Goal: Information Seeking & Learning: Learn about a topic

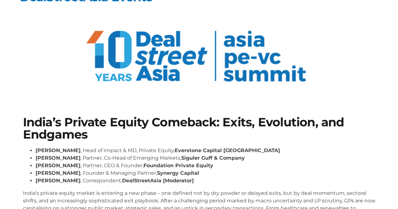
scroll to position [16, 0]
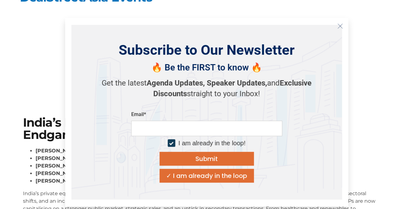
drag, startPoint x: 0, startPoint y: 0, endPoint x: 342, endPoint y: 25, distance: 343.4
click at [342, 25] on icon "Close" at bounding box center [340, 26] width 6 height 6
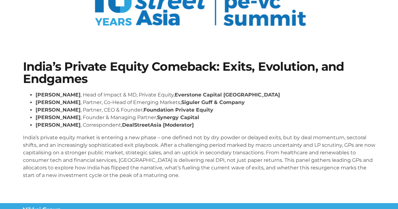
scroll to position [72, 0]
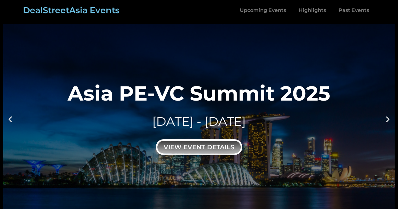
click at [193, 139] on div "view event details" at bounding box center [199, 147] width 87 height 16
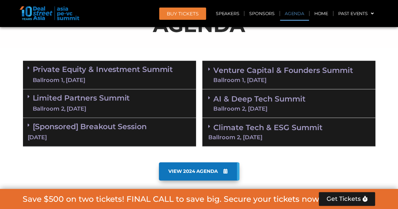
scroll to position [356, 0]
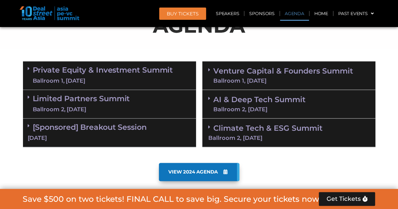
click at [183, 176] on link "VIEW 2024 AGENDA" at bounding box center [199, 172] width 81 height 18
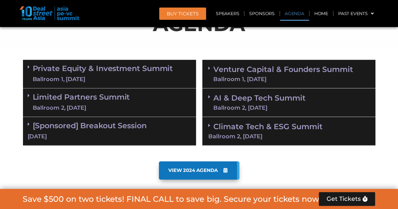
scroll to position [349, 0]
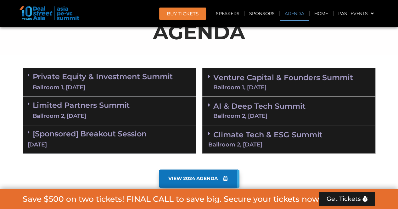
click at [53, 85] on div "Ballroom 1, 10 Sept" at bounding box center [103, 88] width 140 height 8
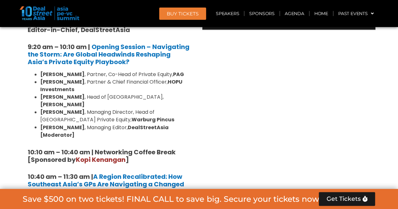
scroll to position [473, 0]
drag, startPoint x: 87, startPoint y: 103, endPoint x: 42, endPoint y: 103, distance: 45.3
click at [42, 108] on li "Saurabh Agarwal , Managing Director, Head of Southeast Asia Private Equity, War…" at bounding box center [115, 115] width 151 height 15
click at [37, 104] on ul "Nikhil Srivastava , Partner, Co-Head of Private Equity, PAG Huanan Yang , Partn…" at bounding box center [110, 105] width 164 height 68
drag, startPoint x: 41, startPoint y: 105, endPoint x: 85, endPoint y: 104, distance: 44.1
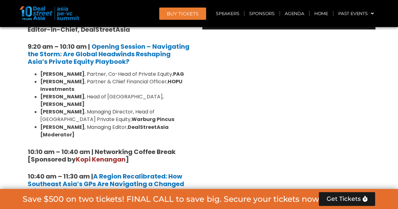
click at [85, 108] on strong "Saurabh Agarwal" at bounding box center [62, 111] width 44 height 7
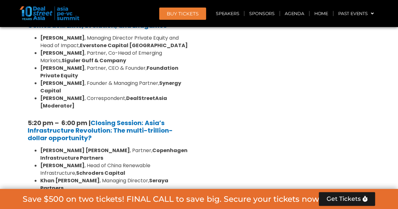
scroll to position [1248, 0]
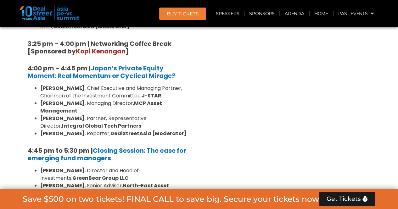
scroll to position [1927, 0]
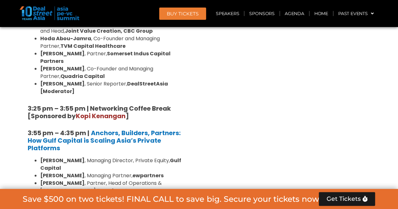
scroll to position [1042, 0]
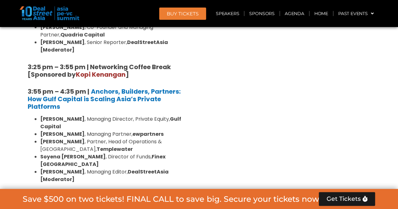
scroll to position [1066, 0]
